Goal: Transaction & Acquisition: Purchase product/service

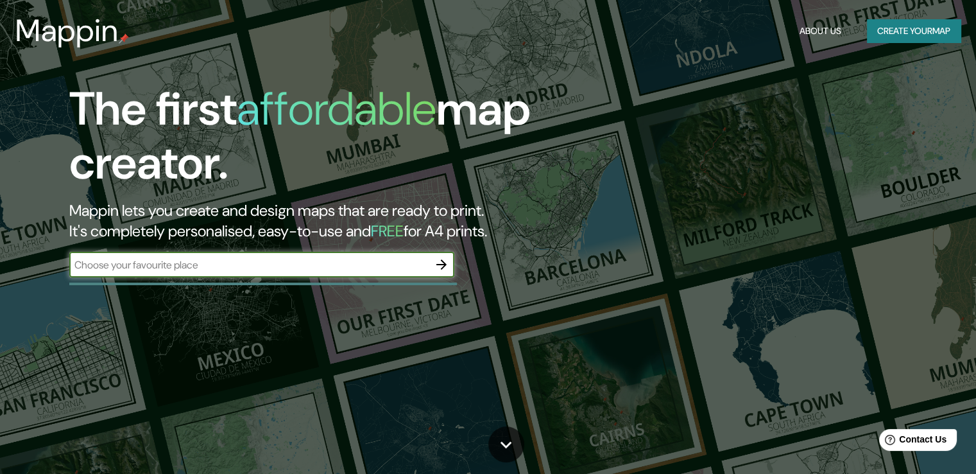
click at [295, 268] on input "text" at bounding box center [249, 264] width 360 height 15
click at [288, 260] on input "text" at bounding box center [249, 264] width 360 height 15
paste input "[GEOGRAPHIC_DATA]"
type input "[GEOGRAPHIC_DATA]"
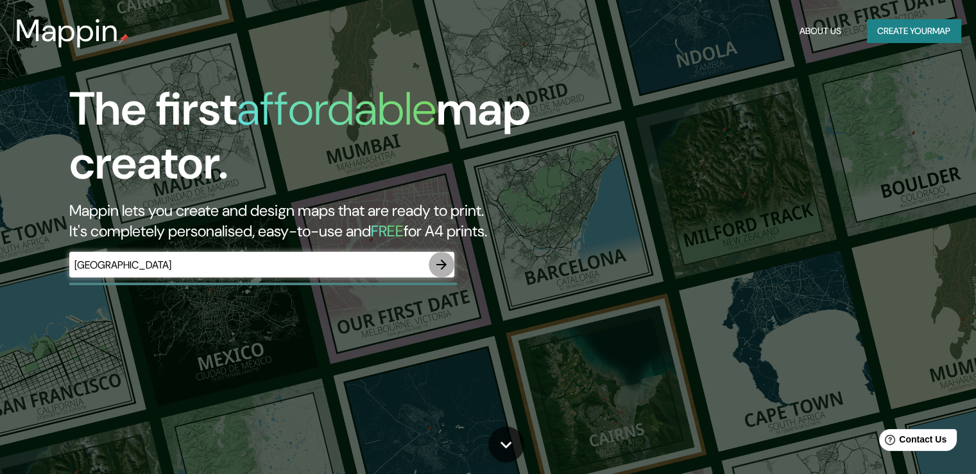
click at [439, 273] on button "button" at bounding box center [442, 265] width 26 height 26
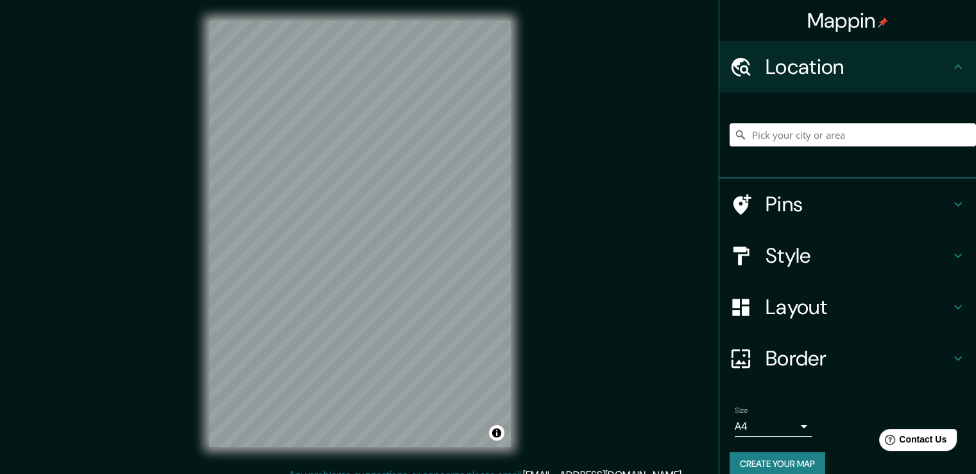
click at [942, 76] on div "Location" at bounding box center [848, 66] width 257 height 51
click at [951, 201] on icon at bounding box center [958, 203] width 15 height 15
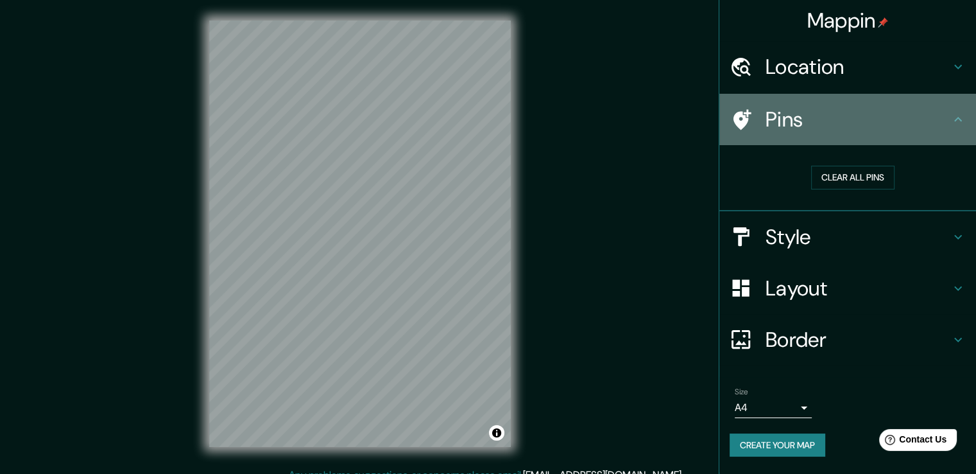
click at [955, 121] on icon at bounding box center [958, 119] width 15 height 15
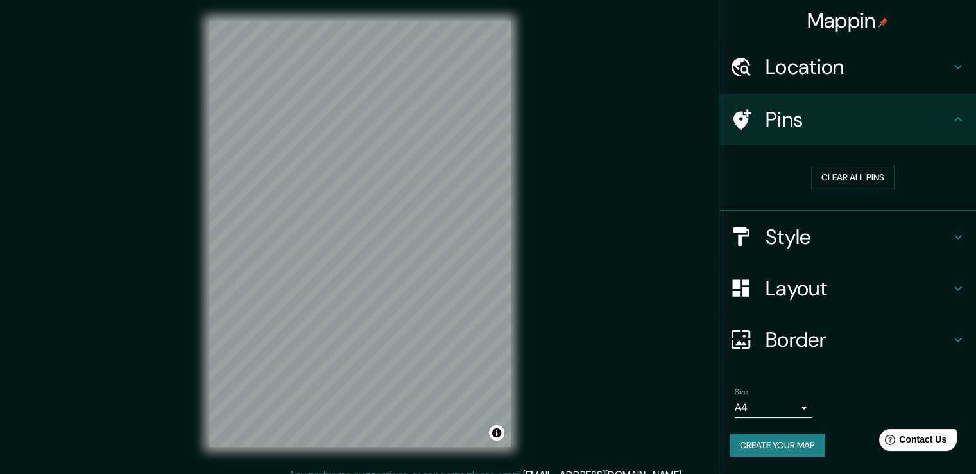
click at [955, 238] on icon at bounding box center [958, 236] width 15 height 15
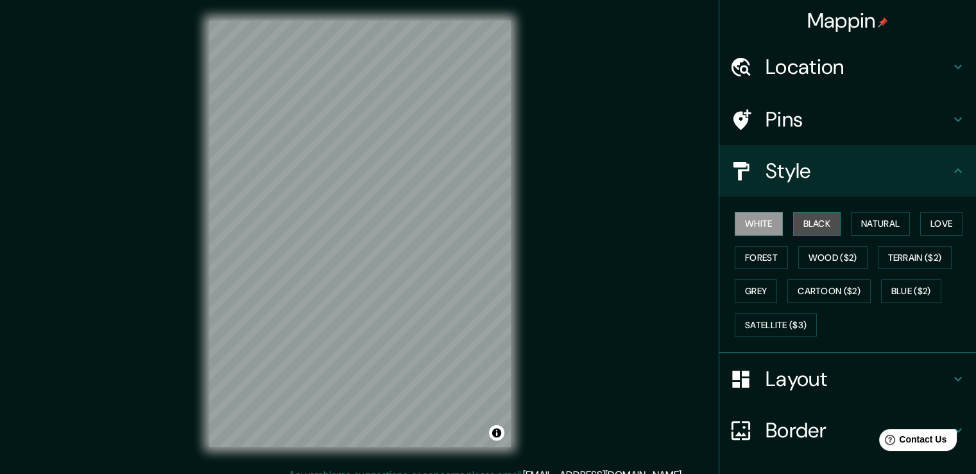
click at [814, 221] on button "Black" at bounding box center [817, 224] width 48 height 24
click at [763, 226] on button "White" at bounding box center [759, 224] width 48 height 24
click at [498, 433] on button "Toggle attribution" at bounding box center [496, 432] width 15 height 15
